Goal: Information Seeking & Learning: Learn about a topic

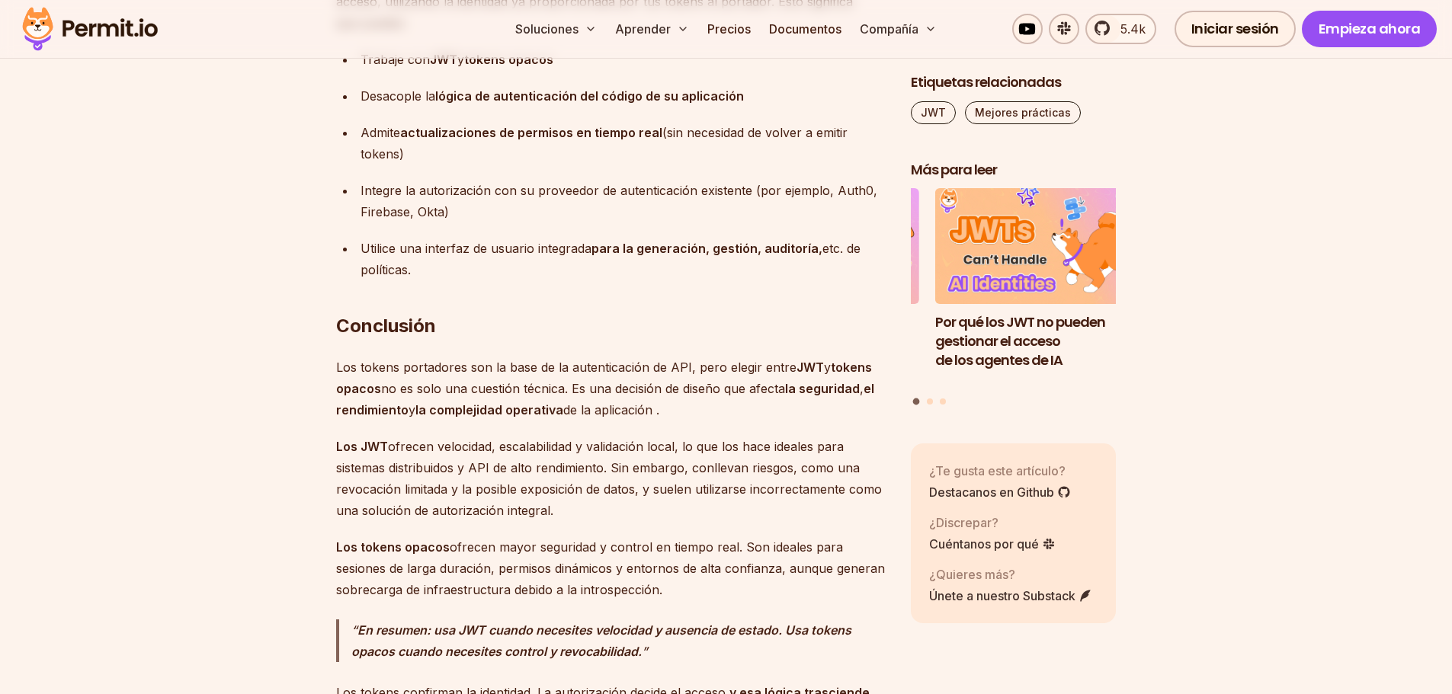
scroll to position [13259, 0]
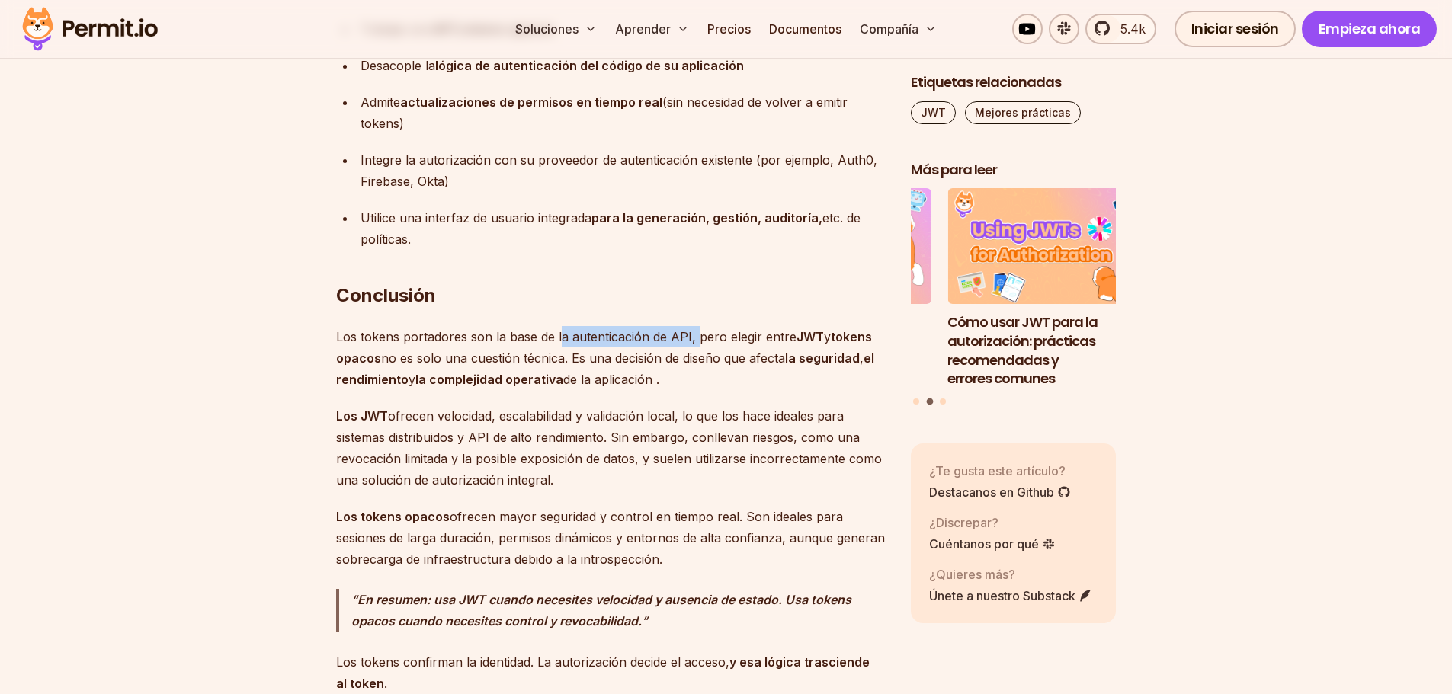
drag, startPoint x: 557, startPoint y: 275, endPoint x: 697, endPoint y: 277, distance: 139.5
click at [697, 329] on font "Los tokens portadores son la base de la autenticación de API, pero elegir entre" at bounding box center [566, 336] width 460 height 15
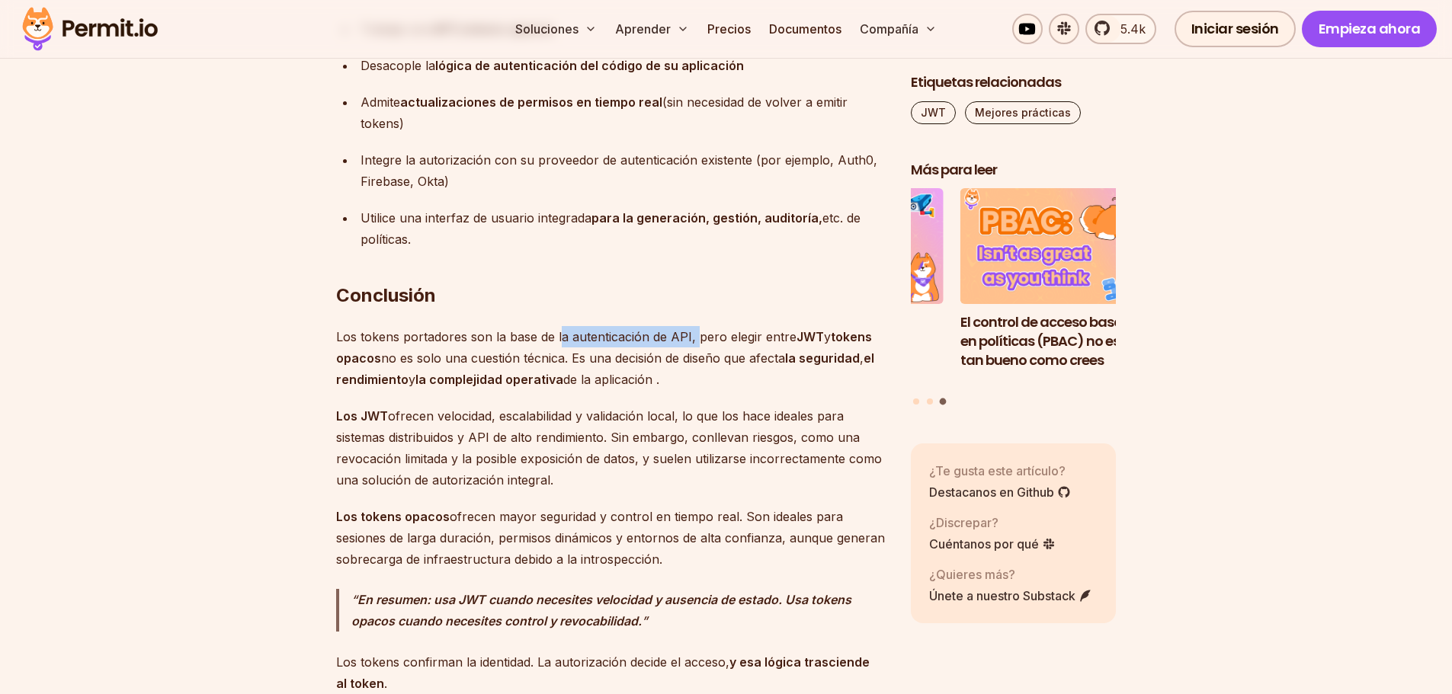
drag, startPoint x: 400, startPoint y: 292, endPoint x: 778, endPoint y: 312, distance: 378.5
click at [778, 326] on p "Los tokens portadores son la base de la autenticación de API, pero elegir entre…" at bounding box center [611, 358] width 550 height 64
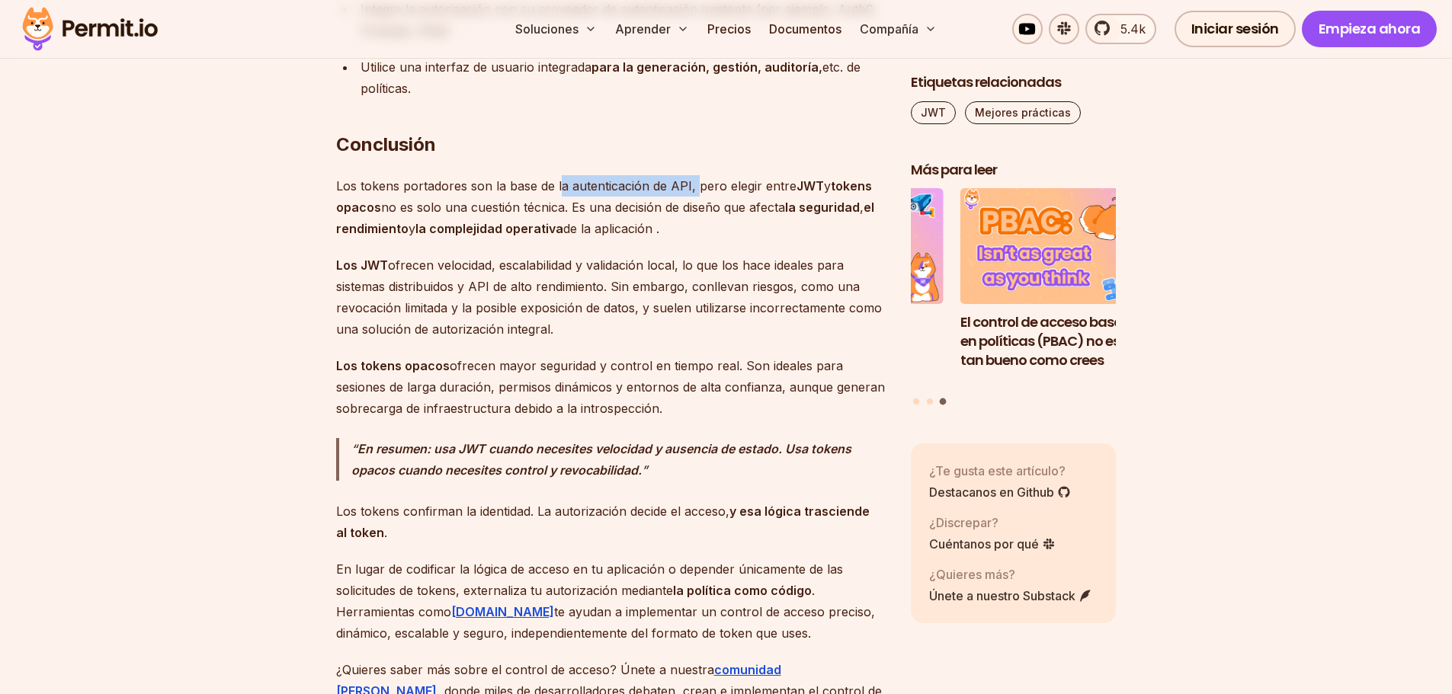
scroll to position [13412, 0]
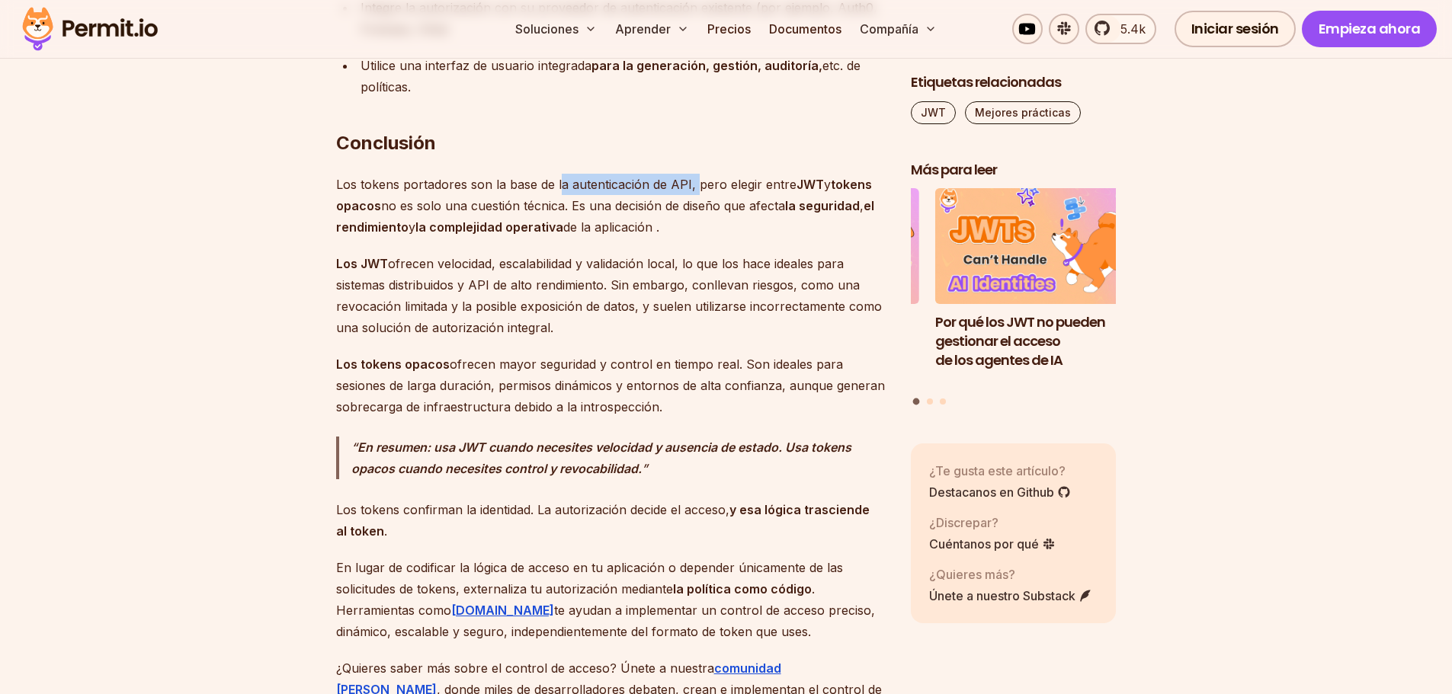
drag, startPoint x: 373, startPoint y: 219, endPoint x: 599, endPoint y: 263, distance: 229.7
click at [599, 263] on p "Los JWT ofrecen velocidad, escalabilidad y validación local, lo que los hace id…" at bounding box center [611, 295] width 550 height 85
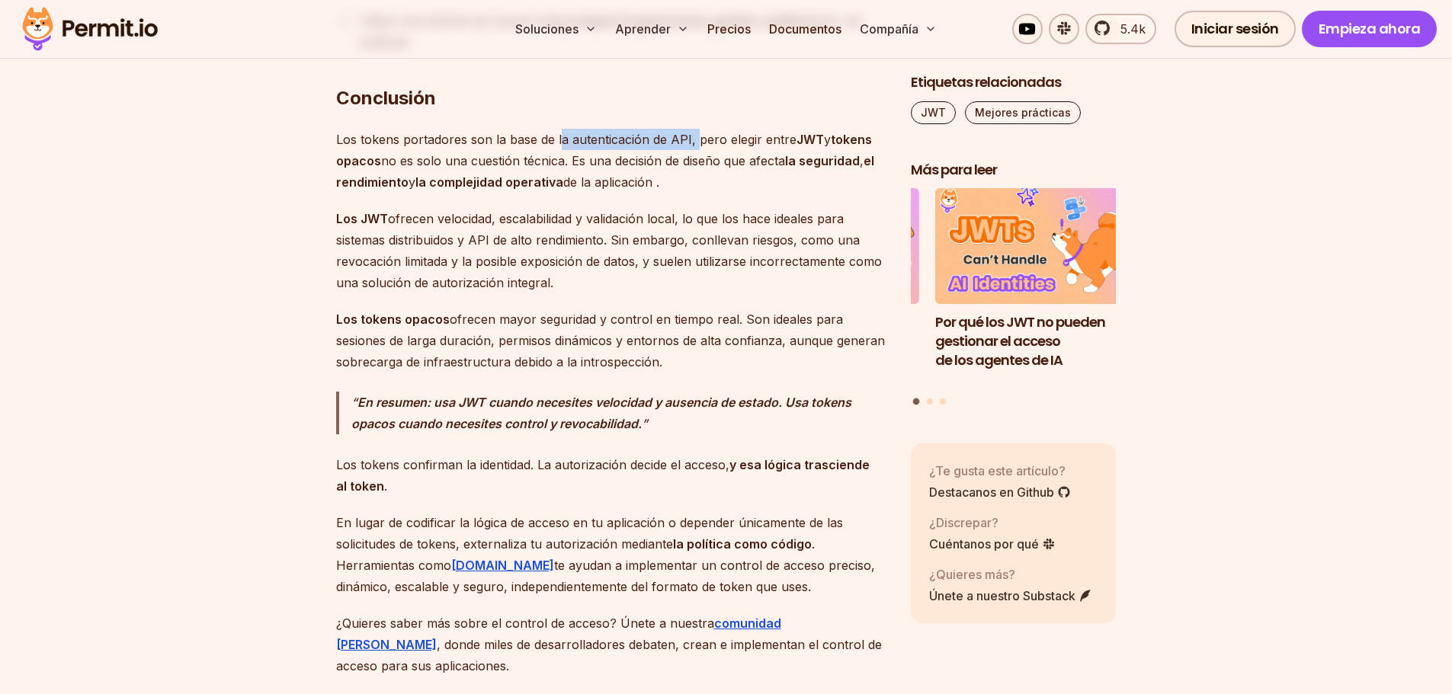
scroll to position [13488, 0]
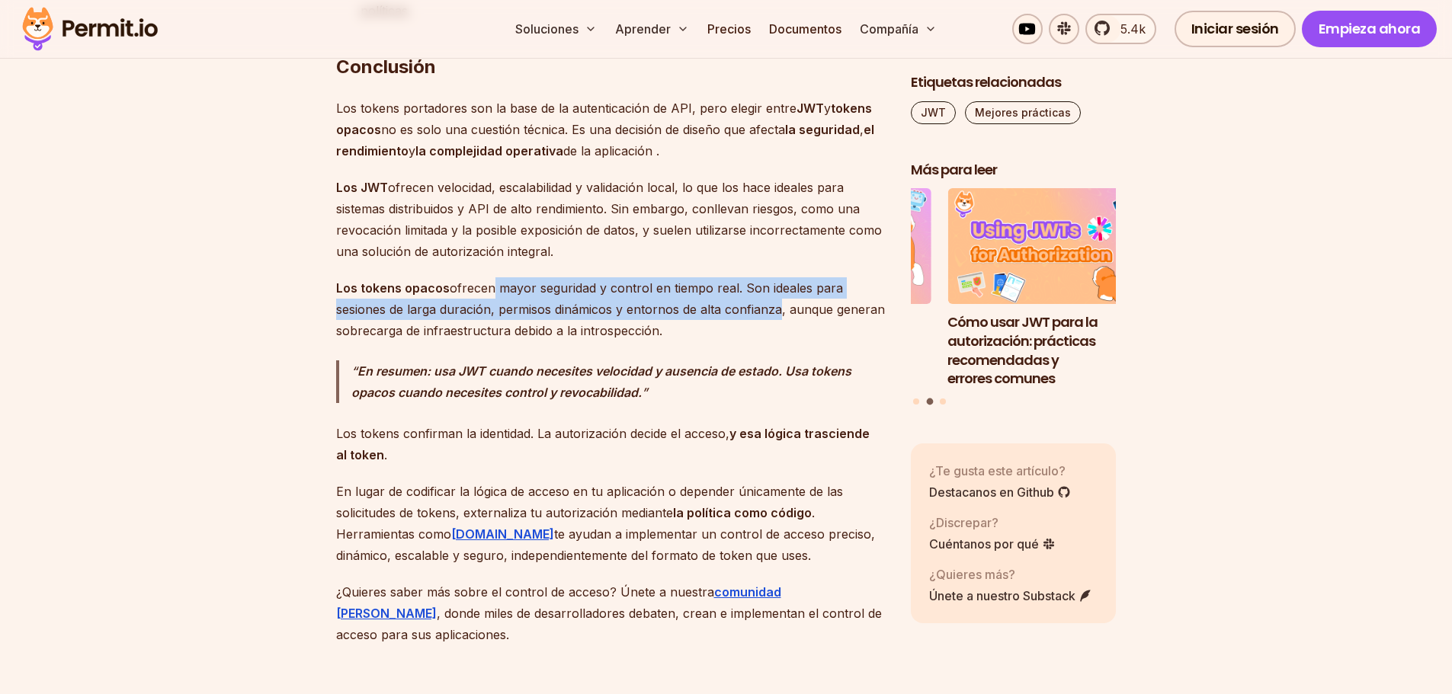
drag, startPoint x: 486, startPoint y: 223, endPoint x: 771, endPoint y: 253, distance: 286.5
click at [771, 277] on p "Los tokens opacos ofrecen mayor seguridad y control en tiempo real. Son ideales…" at bounding box center [611, 309] width 550 height 64
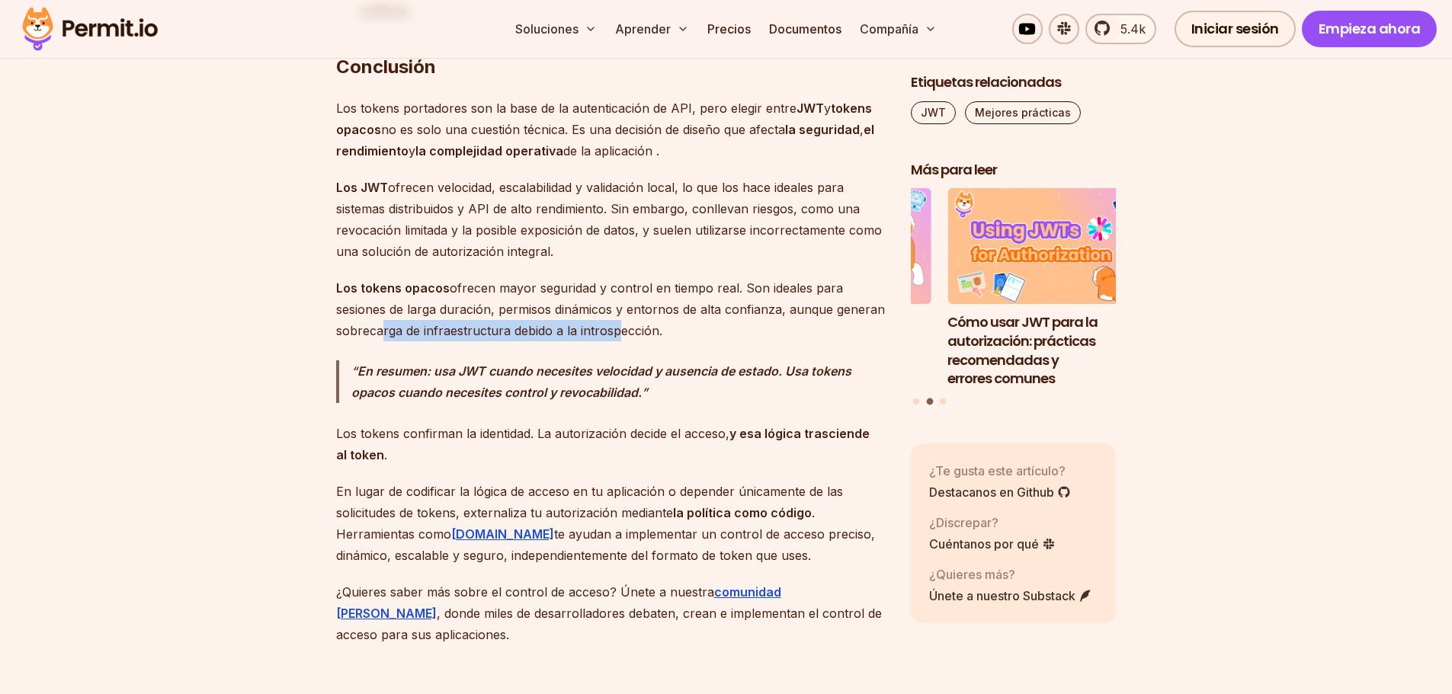
drag, startPoint x: 376, startPoint y: 268, endPoint x: 610, endPoint y: 276, distance: 234.1
click at [610, 277] on p "Los tokens opacos ofrecen mayor seguridad y control en tiempo real. Son ideales…" at bounding box center [611, 309] width 550 height 64
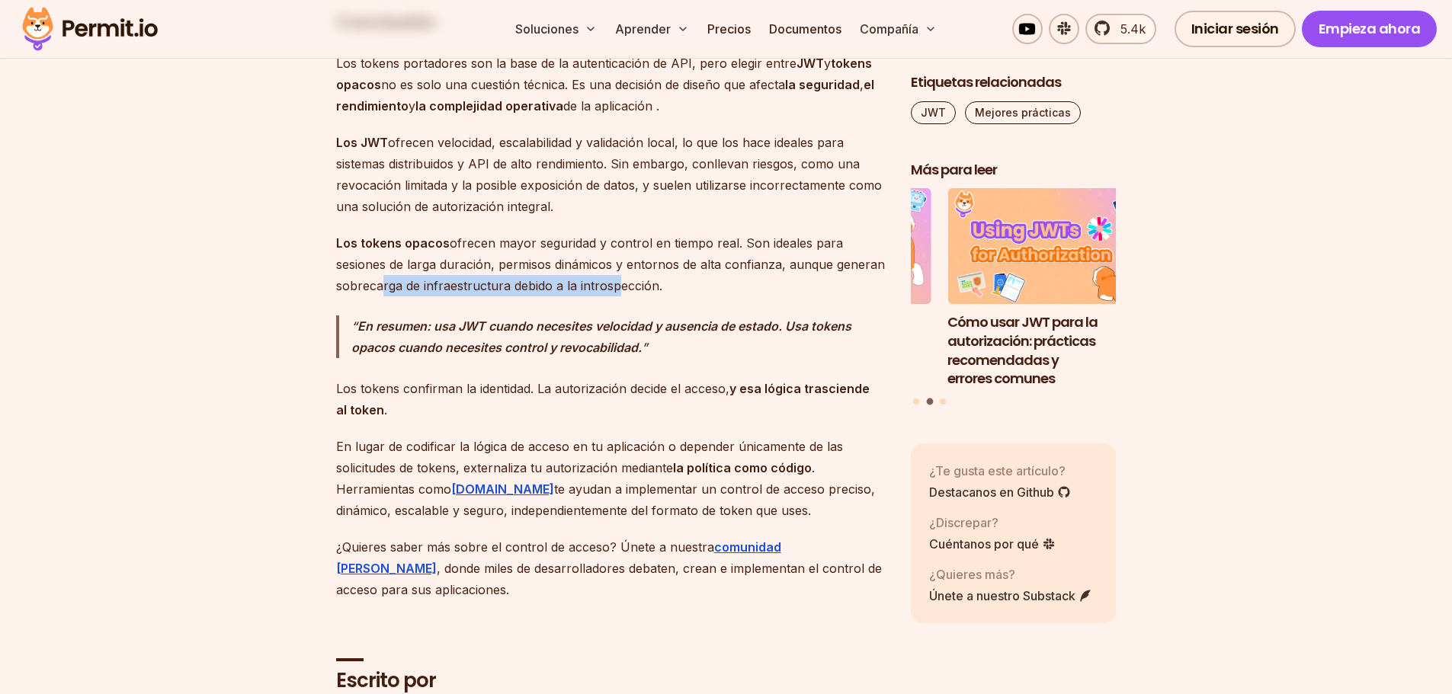
scroll to position [13564, 0]
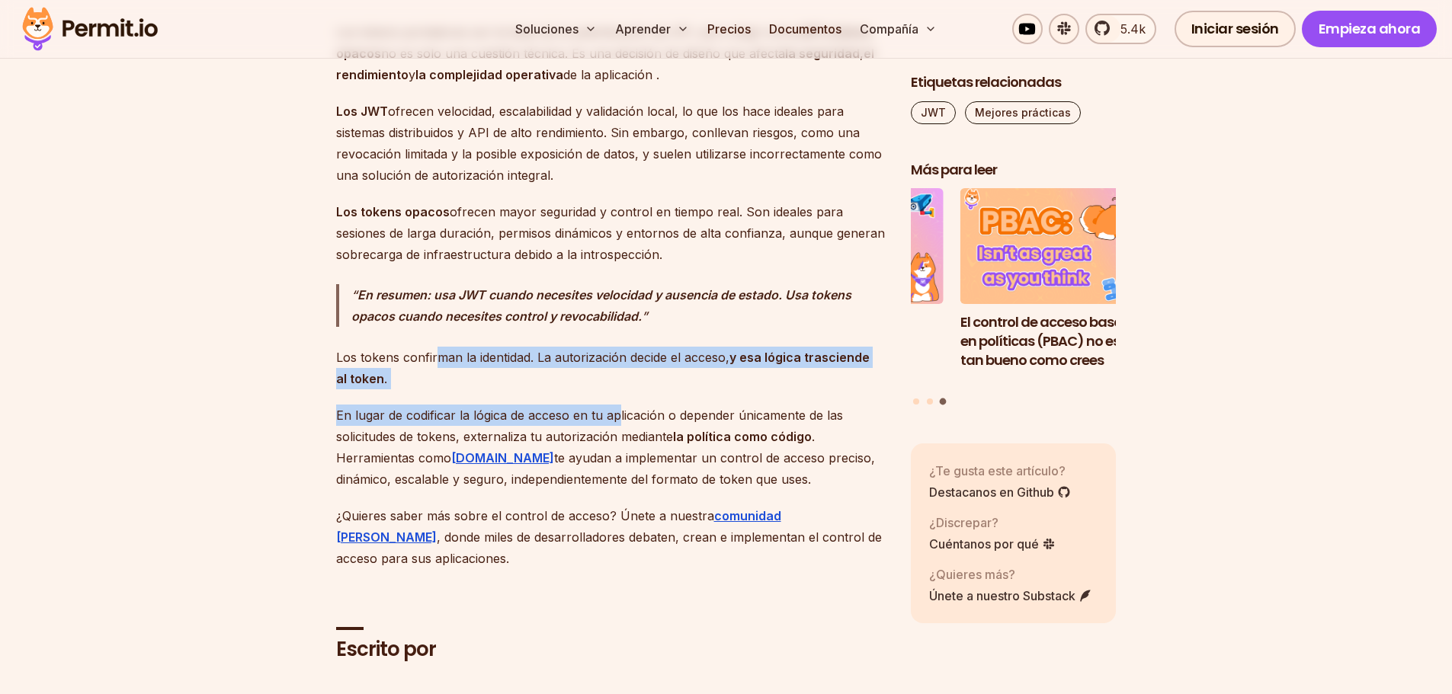
drag, startPoint x: 440, startPoint y: 293, endPoint x: 616, endPoint y: 334, distance: 180.8
click at [520, 347] on p "Los tokens confirman la identidad. La autorización decide el acceso, y esa lógi…" at bounding box center [611, 368] width 550 height 43
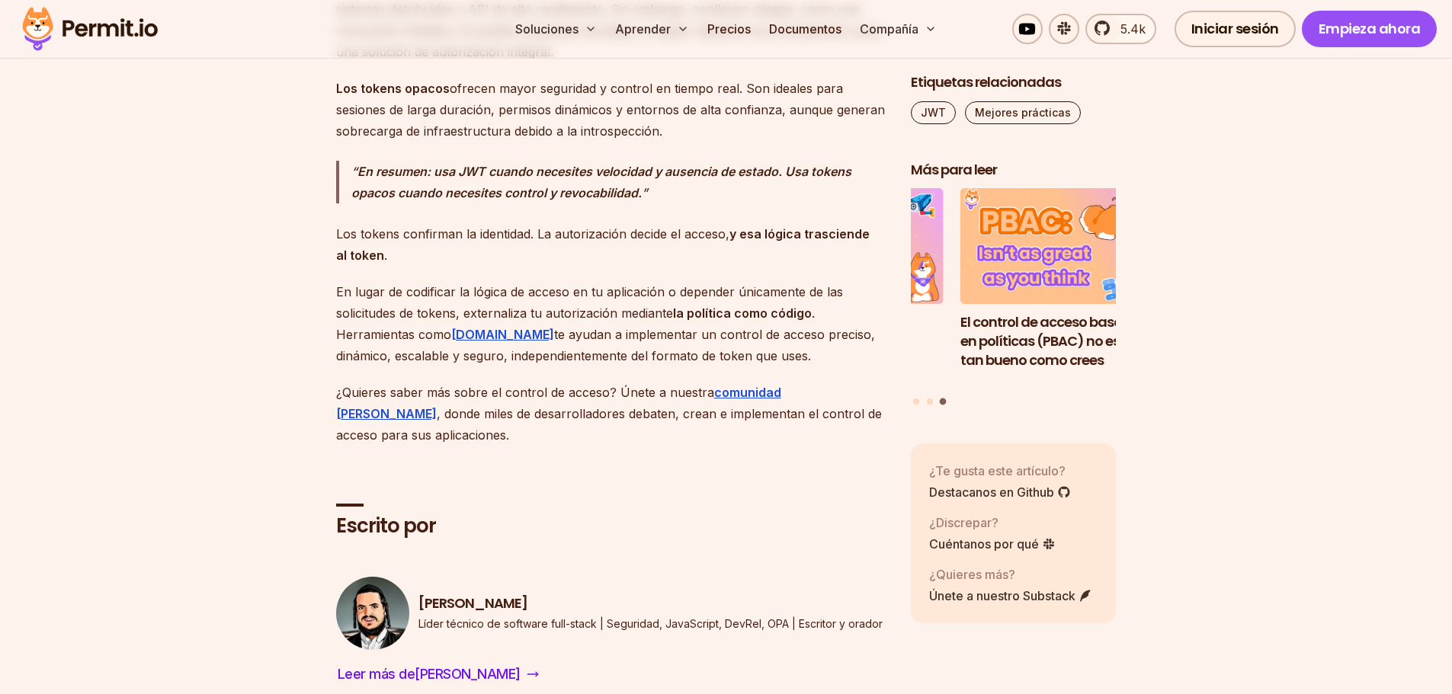
scroll to position [13717, 0]
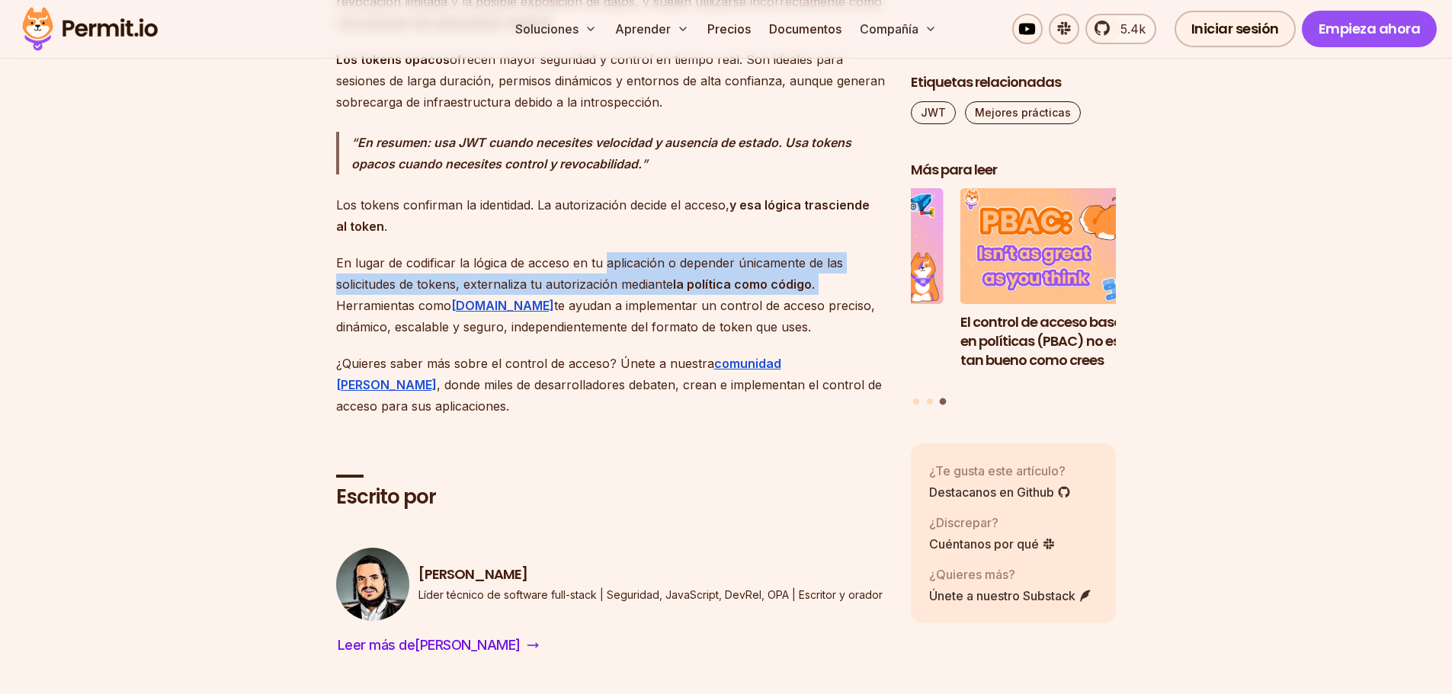
drag, startPoint x: 604, startPoint y: 199, endPoint x: 828, endPoint y: 223, distance: 226.1
click at [828, 252] on p "En lugar de codificar la lógica de acceso en tu aplicación o depender únicament…" at bounding box center [611, 294] width 550 height 85
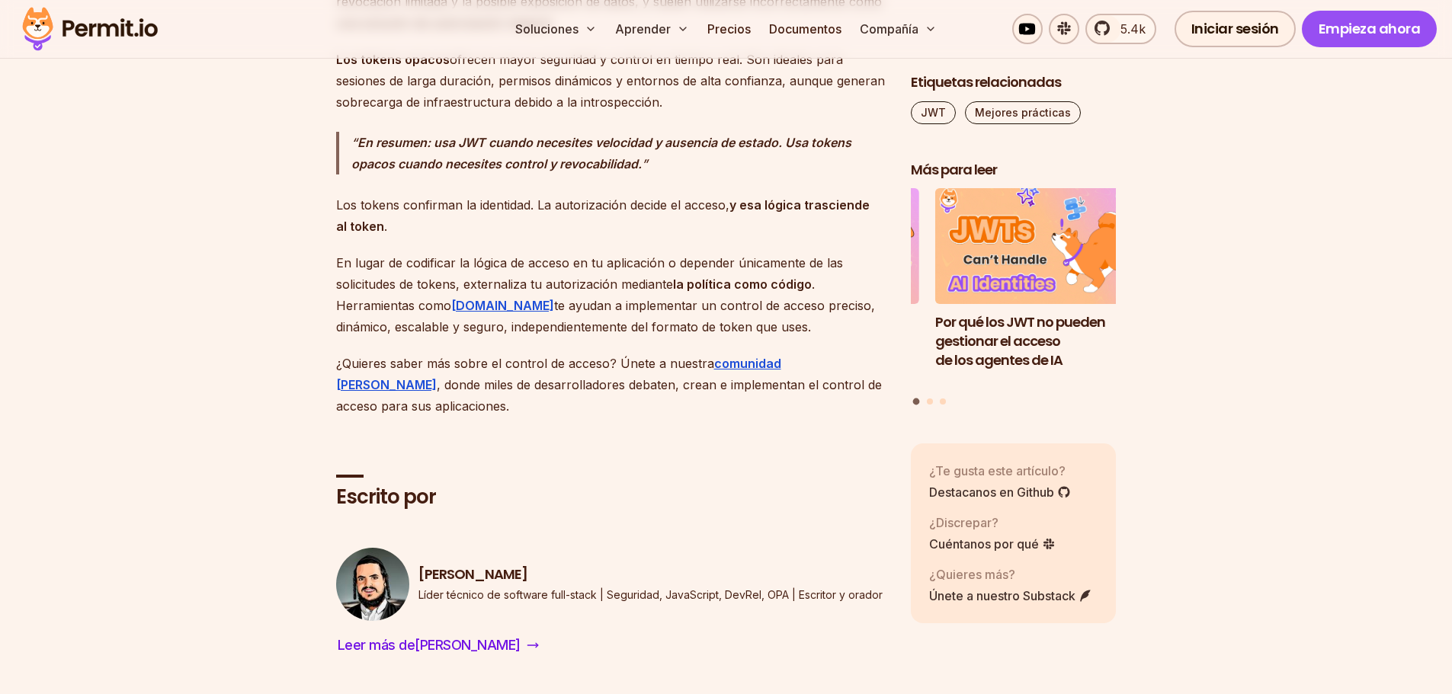
click at [371, 277] on font ". Herramientas como" at bounding box center [575, 295] width 479 height 37
